Goal: Information Seeking & Learning: Understand process/instructions

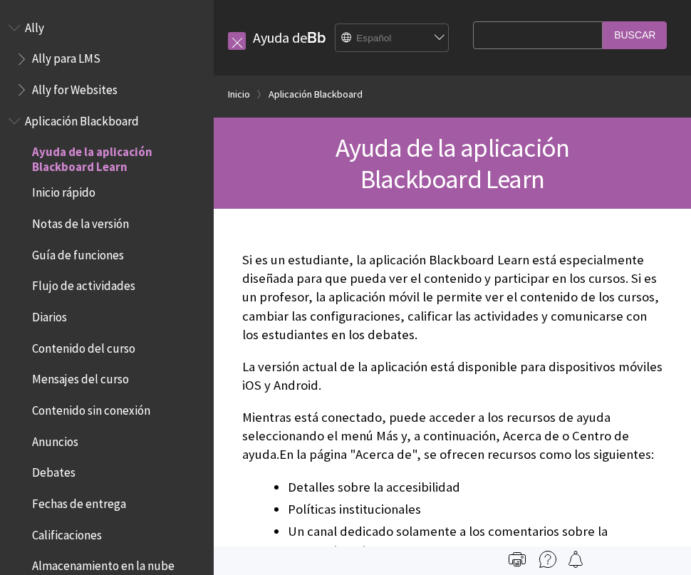
scroll to position [117, 0]
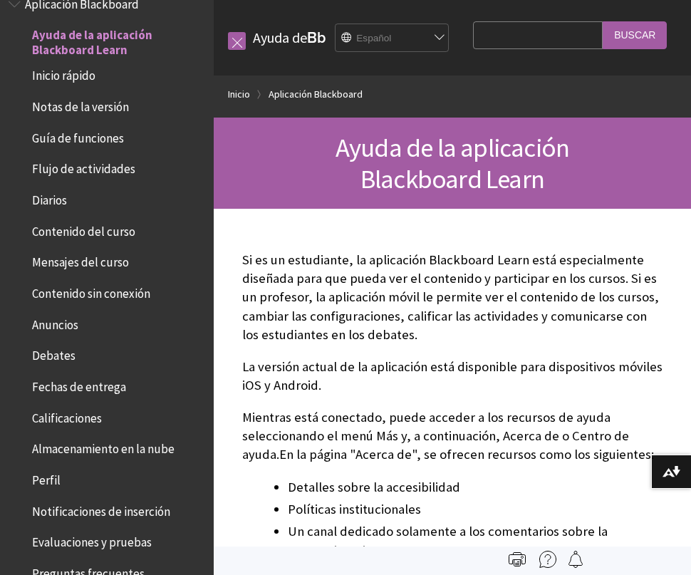
click at [83, 74] on span "Inicio rápido" at bounding box center [63, 73] width 63 height 19
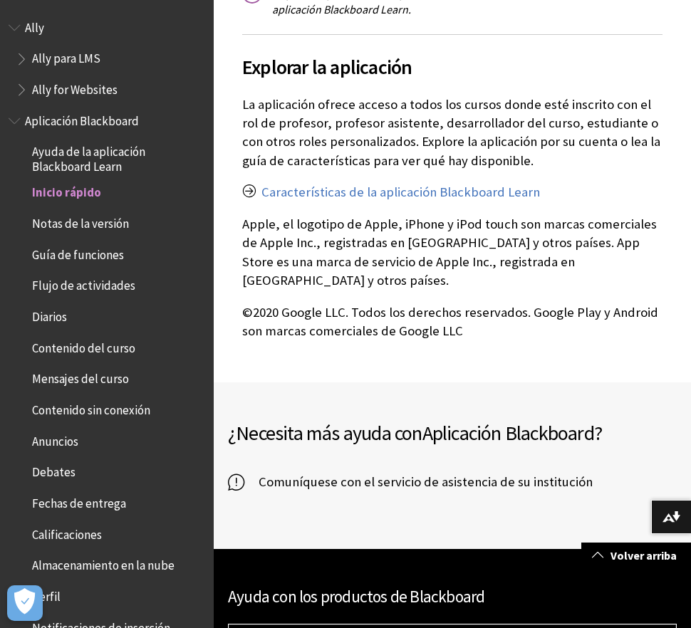
click at [113, 154] on span "Ayuda de la aplicación Blackboard Learn" at bounding box center [118, 156] width 172 height 33
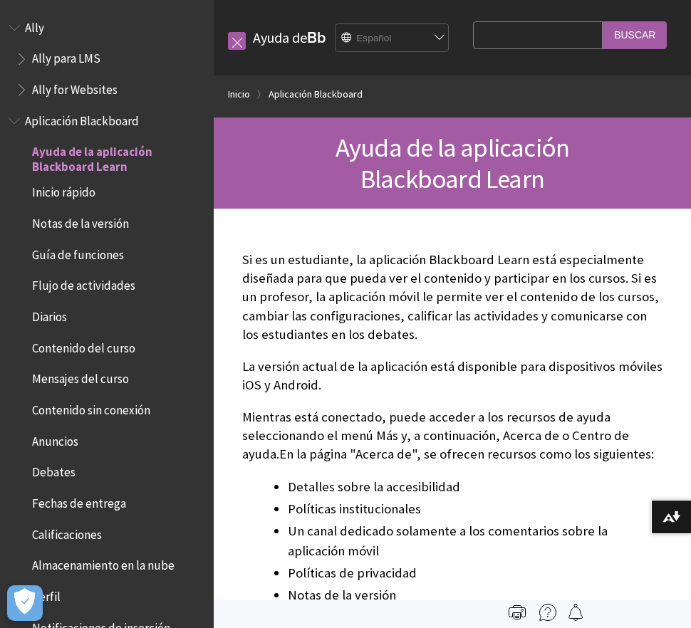
scroll to position [117, 0]
